Goal: Communication & Community: Participate in discussion

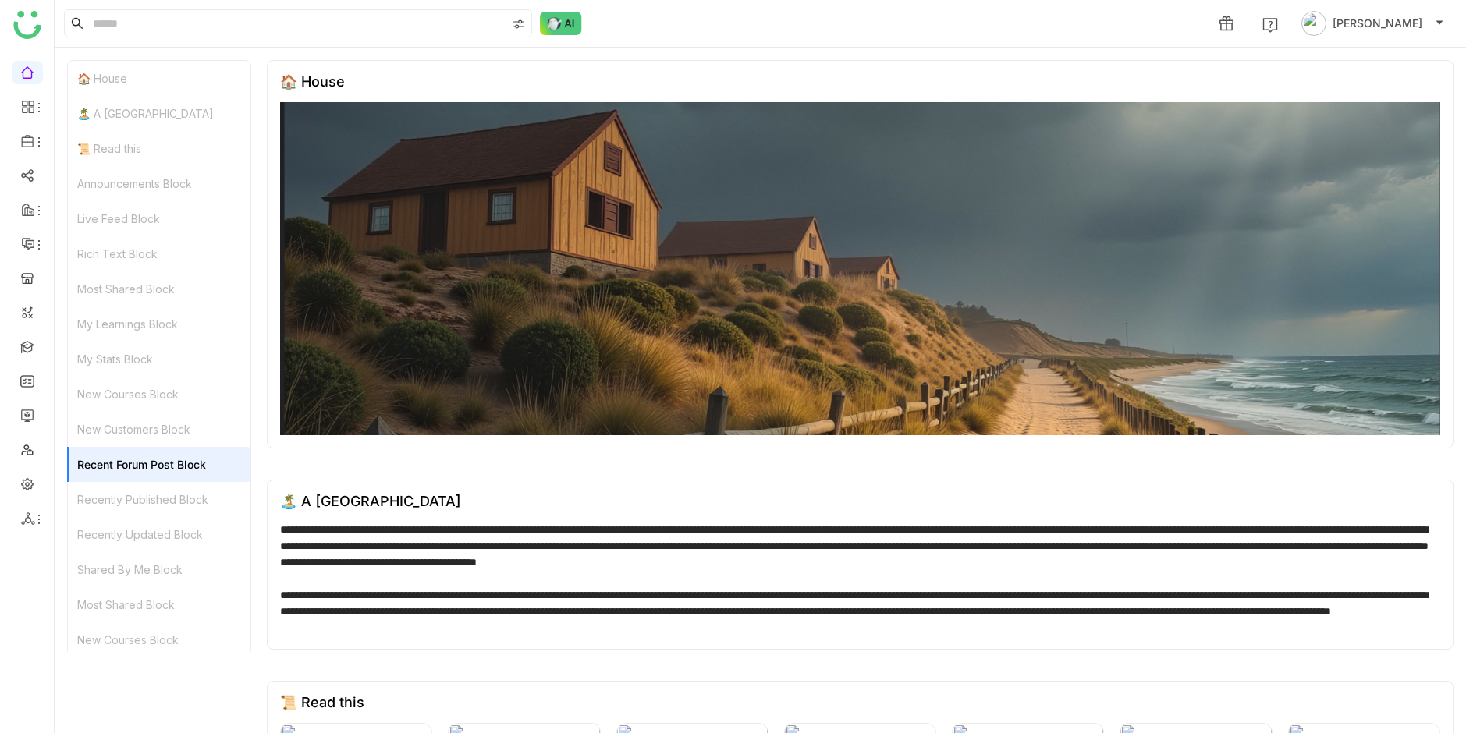
scroll to position [3867, 0]
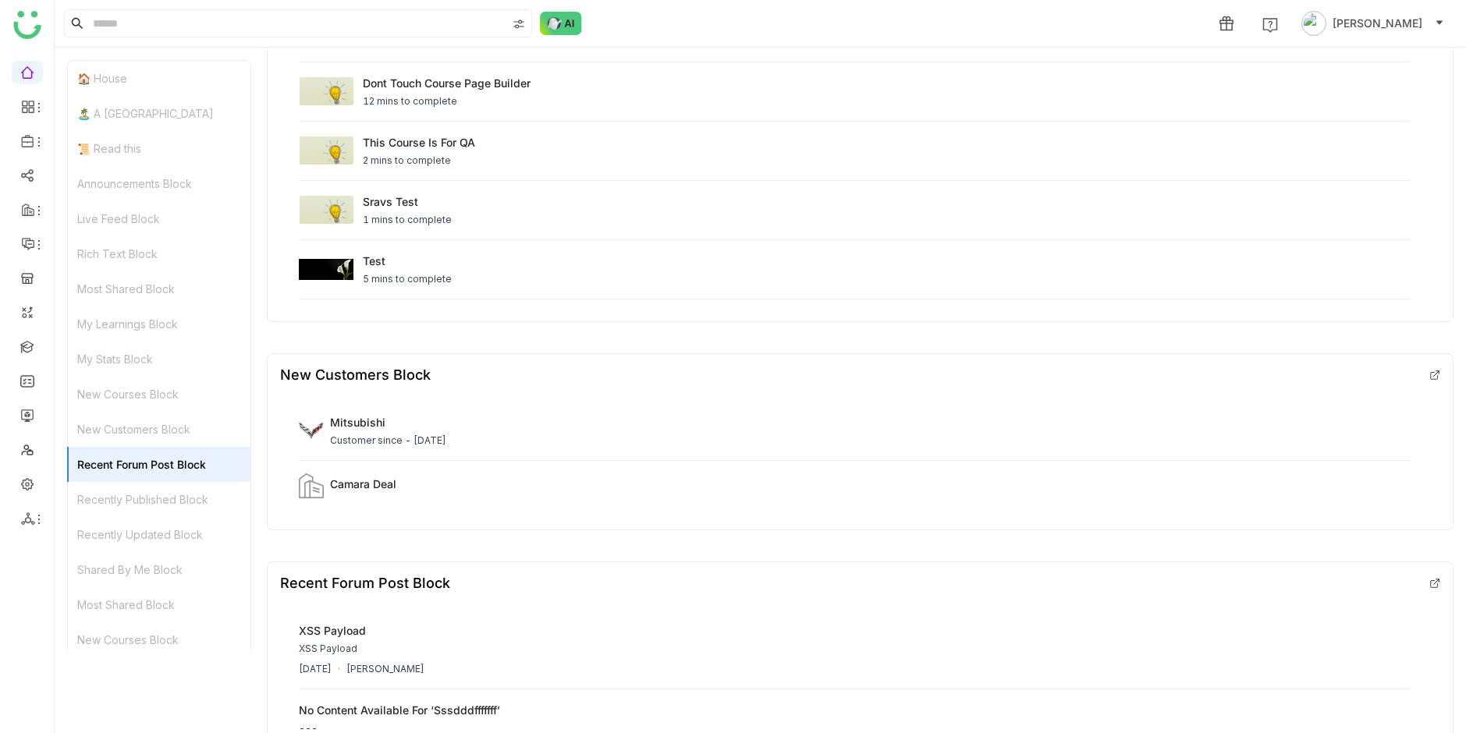
scroll to position [3863, 0]
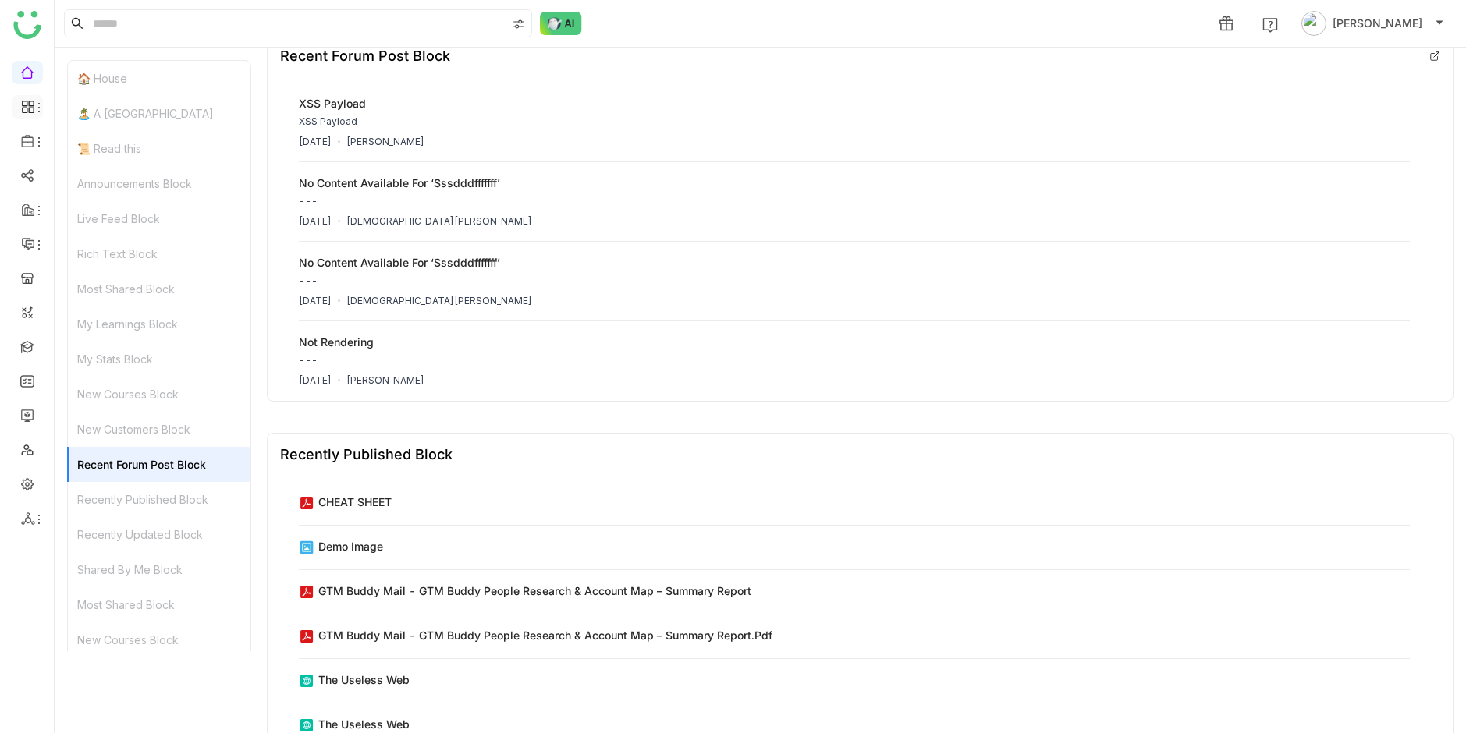
click at [37, 115] on li at bounding box center [27, 106] width 31 height 23
click at [815, 229] on div "Aug 7, 2025 Vishnu Vardhan" at bounding box center [854, 222] width 1111 height 14
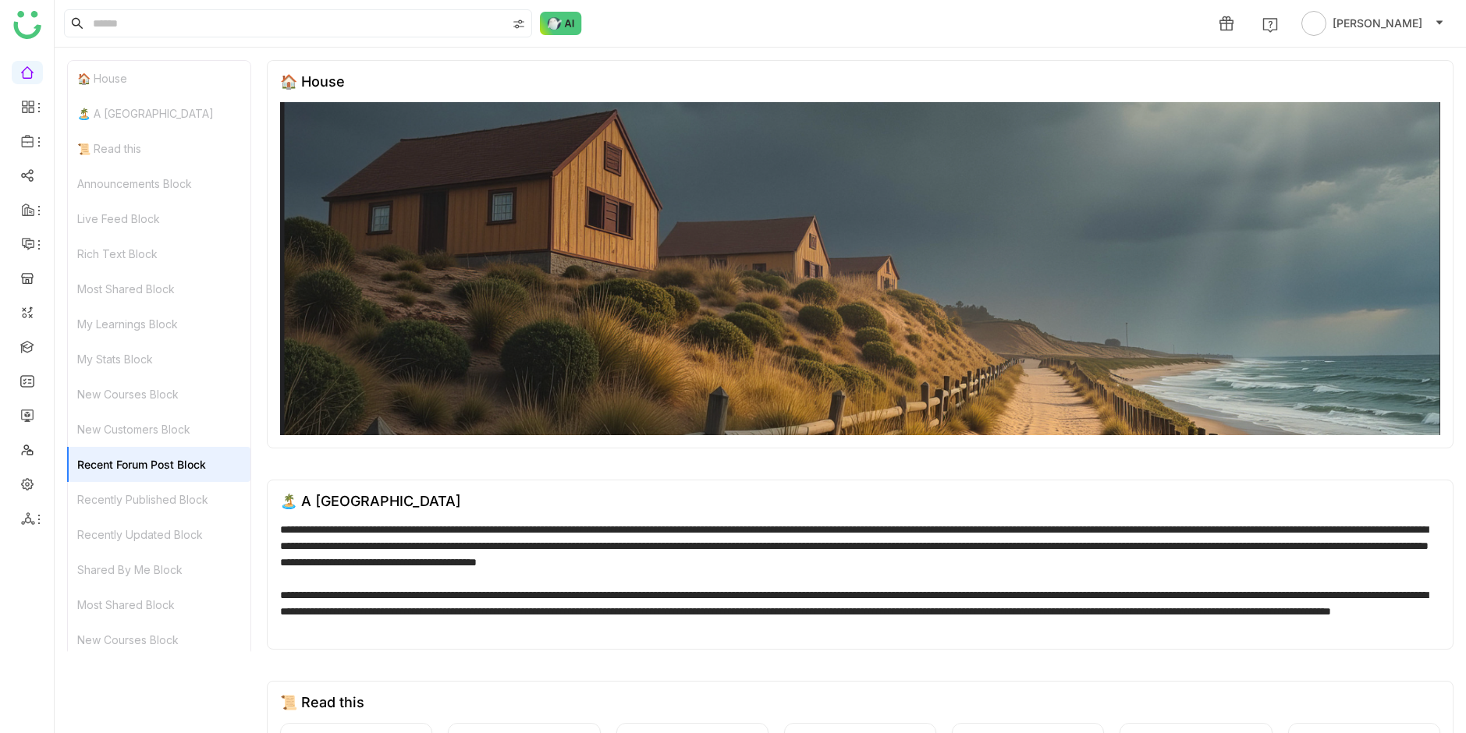
scroll to position [592, 0]
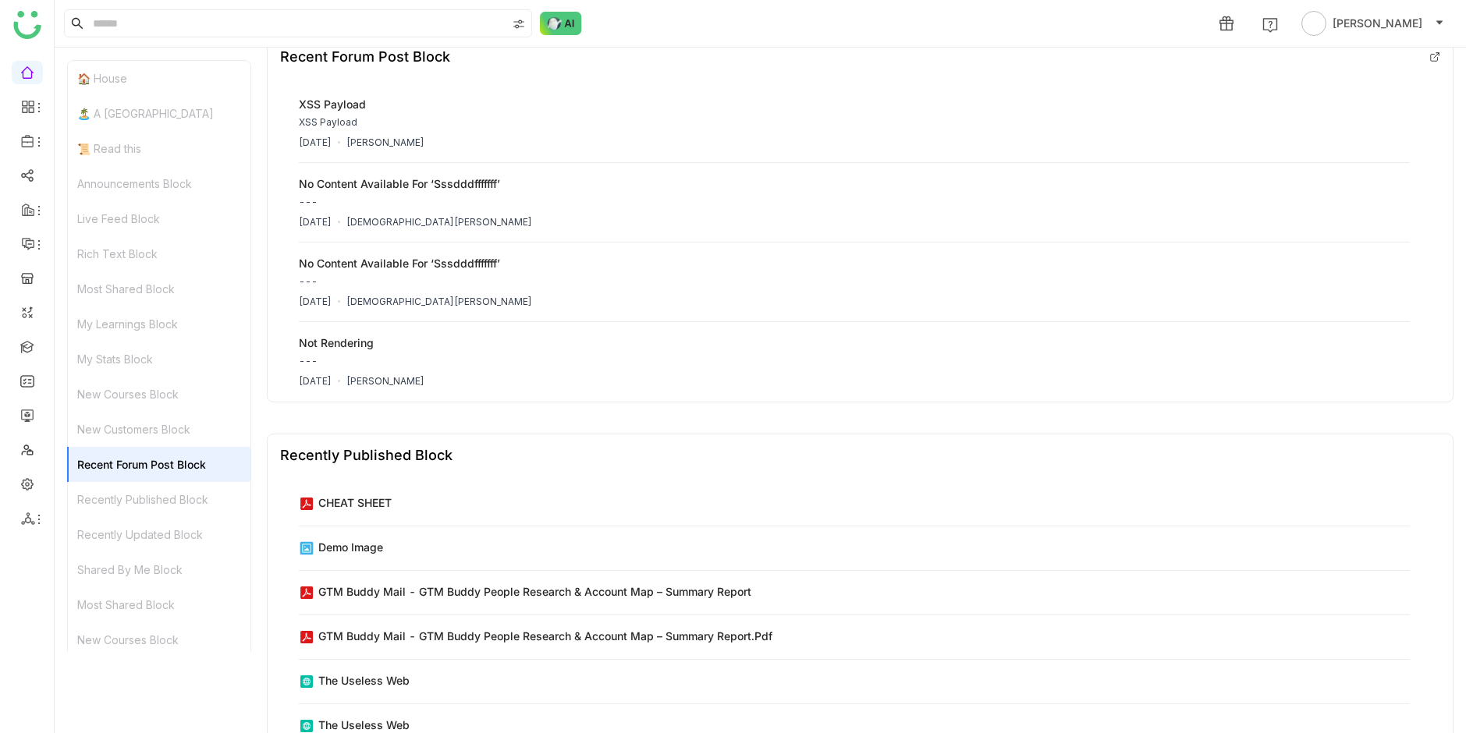
scroll to position [3863, 0]
